Goal: Task Accomplishment & Management: Manage account settings

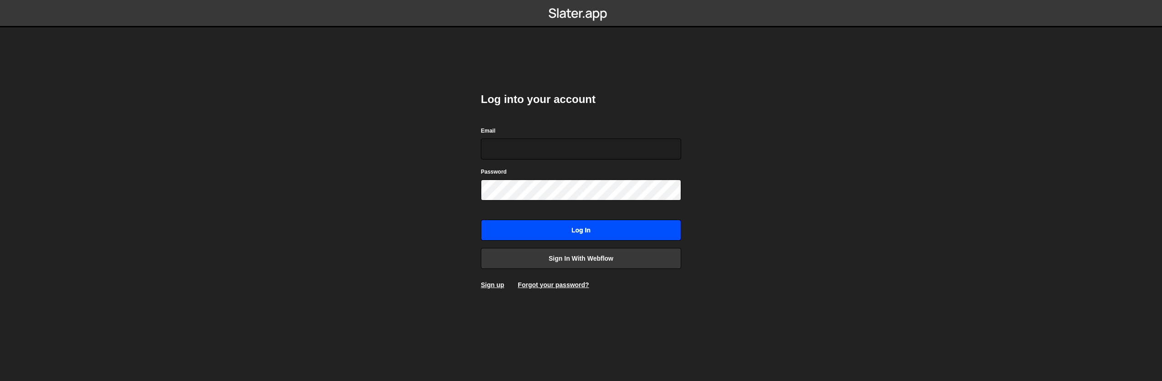
click at [550, 235] on input "Log in" at bounding box center [581, 229] width 200 height 21
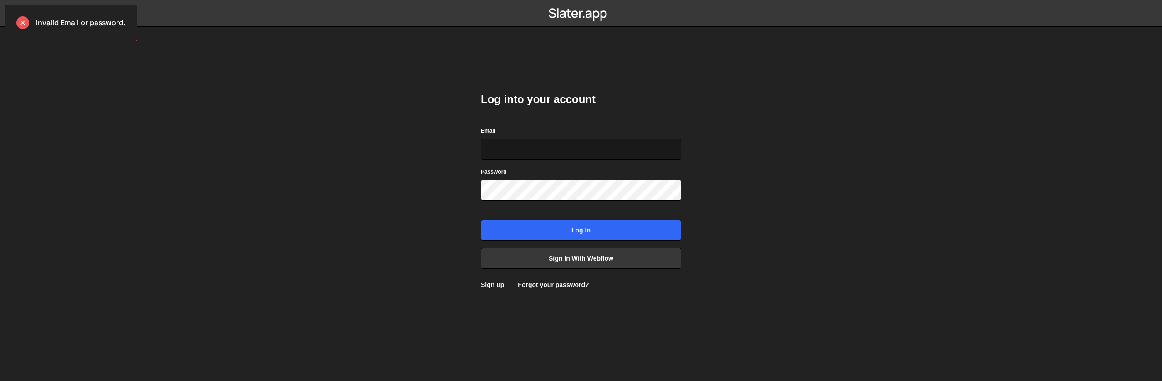
click at [586, 151] on input "Email" at bounding box center [581, 148] width 200 height 21
click at [561, 154] on input "Email" at bounding box center [581, 148] width 200 height 21
click at [481, 159] on div at bounding box center [481, 159] width 0 height 0
drag, startPoint x: 751, startPoint y: 132, endPoint x: 754, endPoint y: 117, distance: 16.2
click at [751, 132] on body "Invalid Email or password. Log into your account Email Password Log in Sign in …" at bounding box center [581, 190] width 1162 height 381
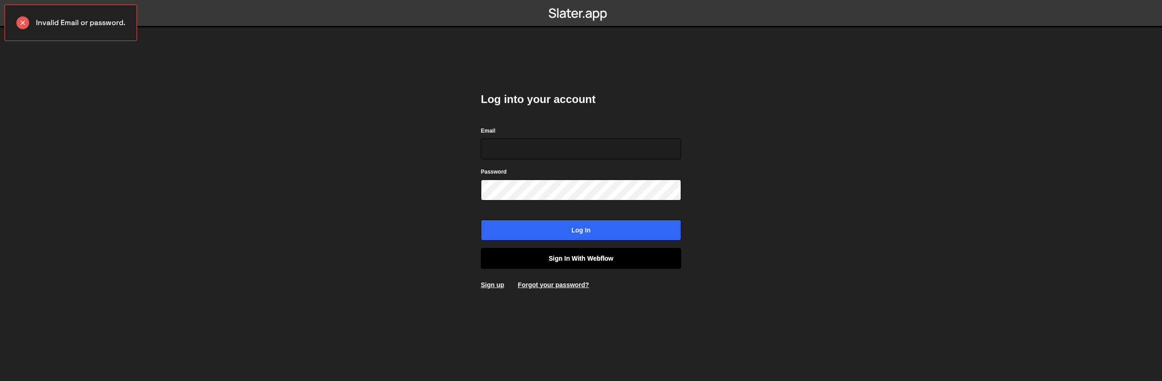
click at [571, 260] on link "Sign in with Webflow" at bounding box center [581, 258] width 200 height 21
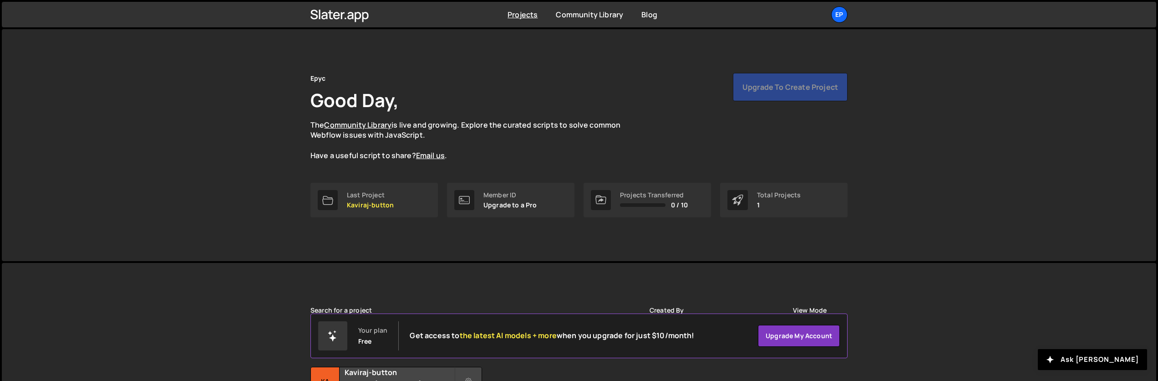
scroll to position [88, 0]
